Goal: Task Accomplishment & Management: Complete application form

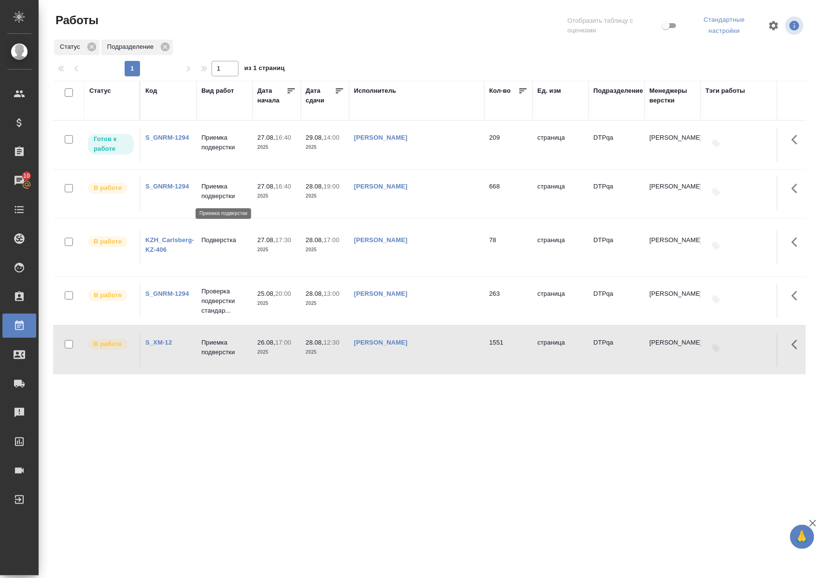
click at [222, 194] on p "Приемка подверстки" at bounding box center [224, 191] width 46 height 19
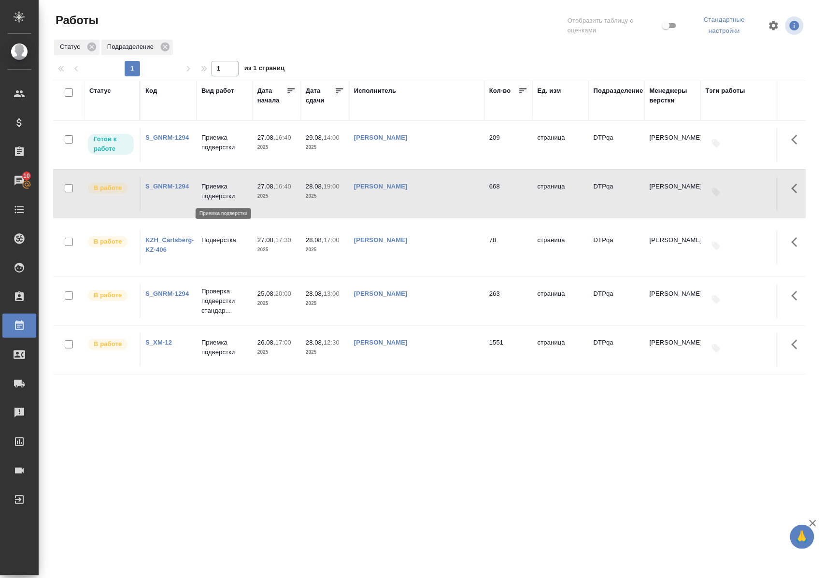
click at [222, 194] on p "Приемка подверстки" at bounding box center [224, 191] width 46 height 19
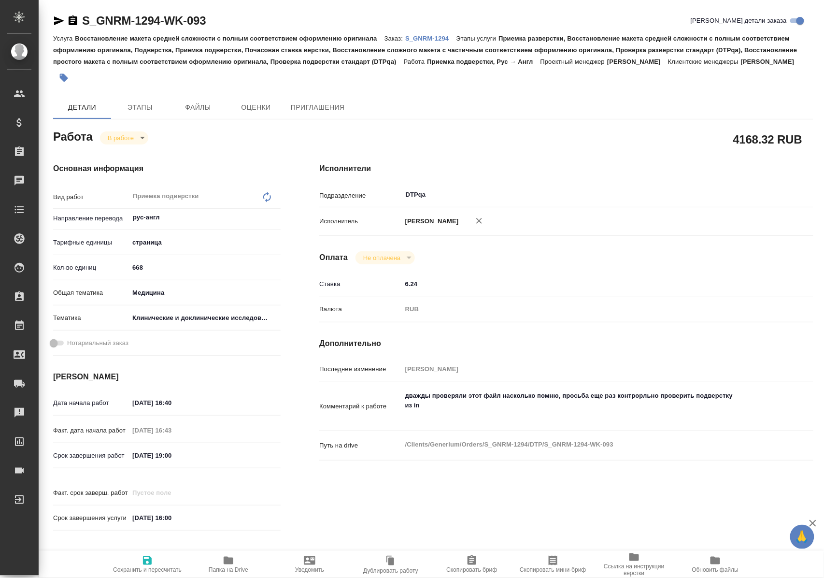
type textarea "x"
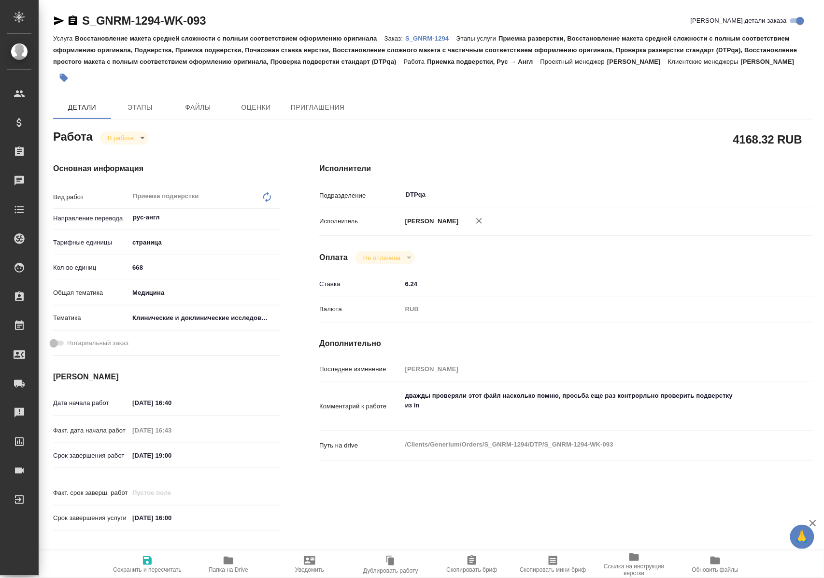
type textarea "x"
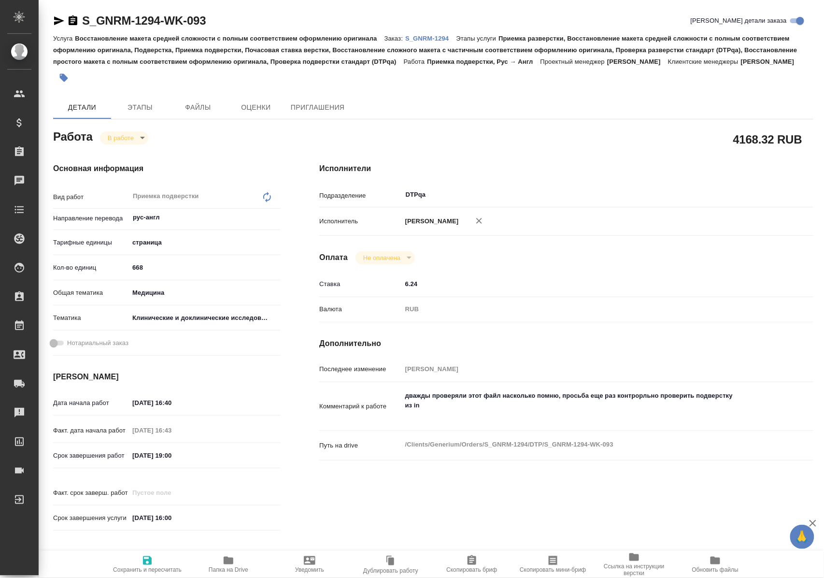
type textarea "x"
